Goal: Information Seeking & Learning: Learn about a topic

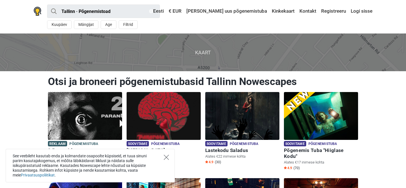
click at [165, 158] on icon "Close" at bounding box center [166, 157] width 5 height 5
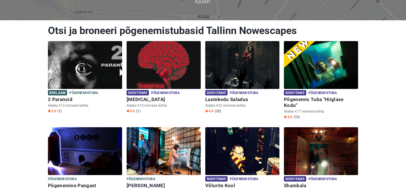
scroll to position [53, 0]
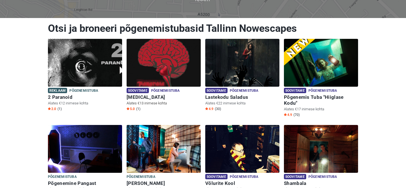
click at [170, 76] on img at bounding box center [164, 63] width 74 height 48
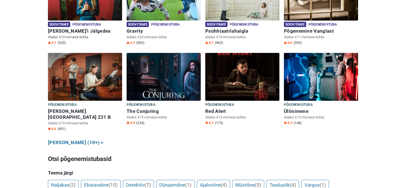
scroll to position [285, 0]
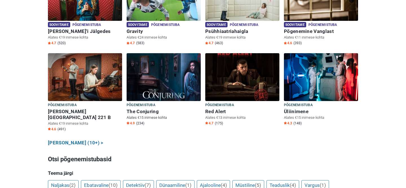
click at [148, 89] on img at bounding box center [164, 77] width 74 height 48
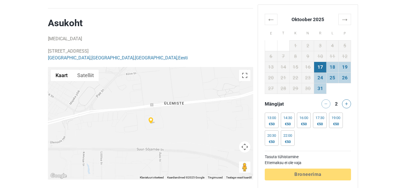
scroll to position [496, 0]
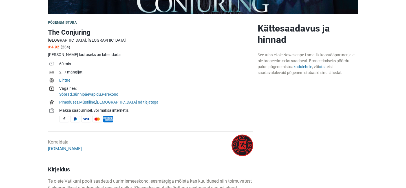
scroll to position [158, 0]
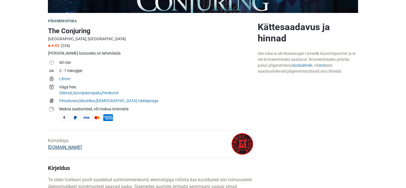
click at [73, 149] on link "[DOMAIN_NAME]" at bounding box center [65, 147] width 34 height 5
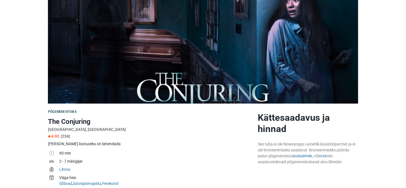
scroll to position [68, 0]
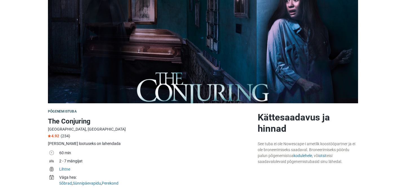
click at [299, 152] on div "See tuba ei ole Nowescape-i ametlik koostööpartner ja ei ole broneerimiseks saa…" at bounding box center [308, 153] width 100 height 24
click at [299, 154] on link "kodulehele" at bounding box center [302, 156] width 19 height 5
